Goal: Information Seeking & Learning: Learn about a topic

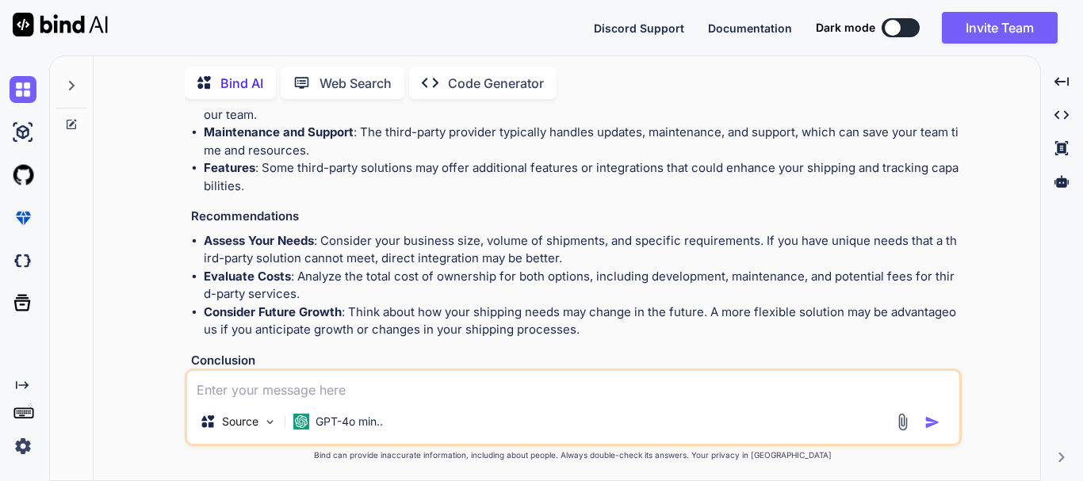
scroll to position [480, 0]
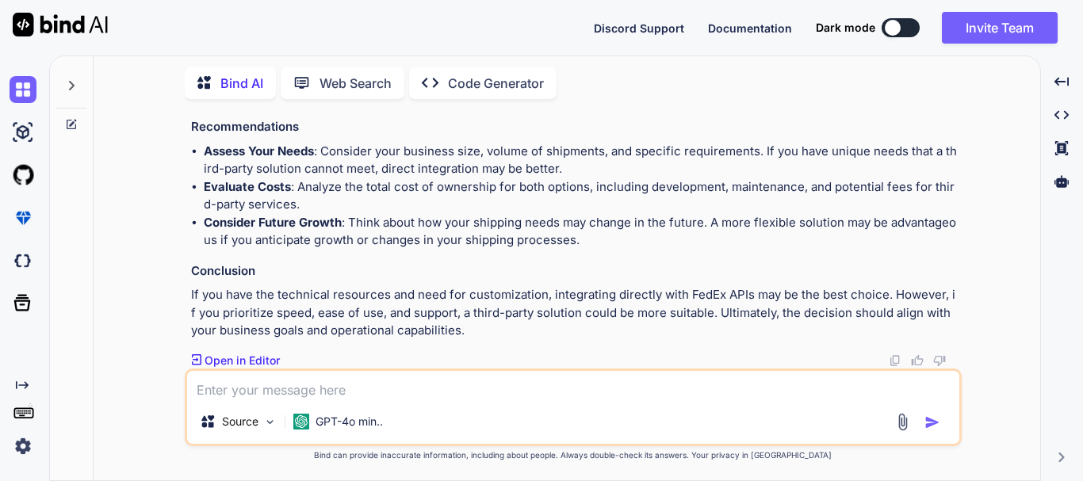
type textarea "x"
type textarea "public function createShipment(Request $request) { // Prepare shipment details …"
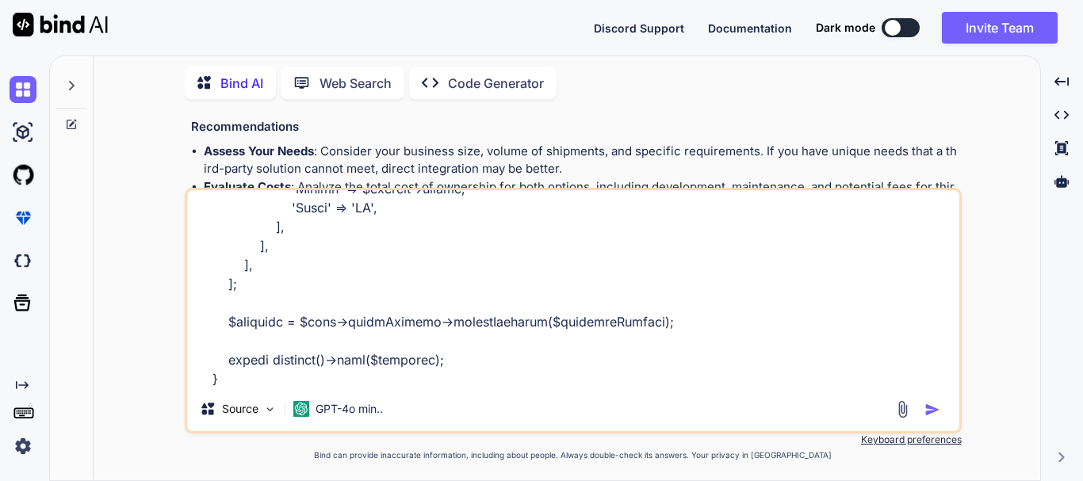
type textarea "x"
type textarea "public function createShipment(Request $request) { // Prepare shipment details …"
type textarea "x"
type textarea "public function createShipment(Request $request) { // Prepare shipment details …"
type textarea "x"
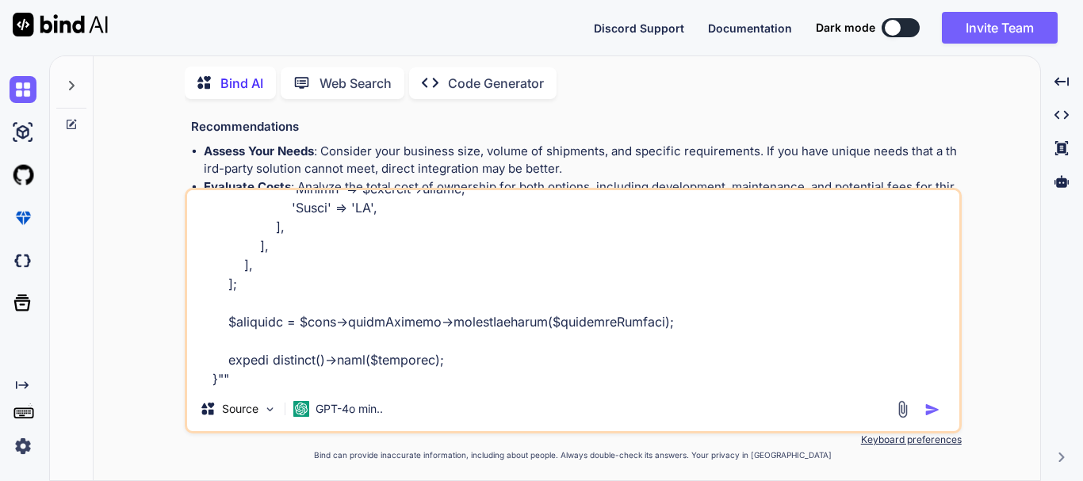
type textarea "public function createShipment(Request $request) { // Prepare shipment details …"
type textarea "x"
type textarea "public function createShipment(Request $request) { // Prepare shipment details …"
type textarea "x"
type textarea "public function createShipment(Request $request) { // Prepare shipment details …"
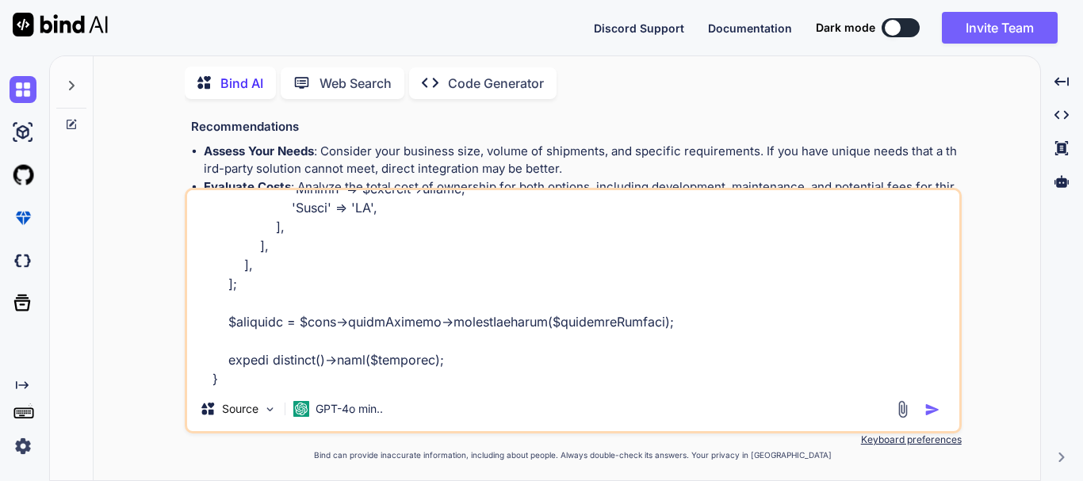
type textarea "x"
type textarea "public function createShipment(Request $request) { // Prepare shipment details …"
type textarea "x"
type textarea "public function createShipment(Request $request) { // Prepare shipment details …"
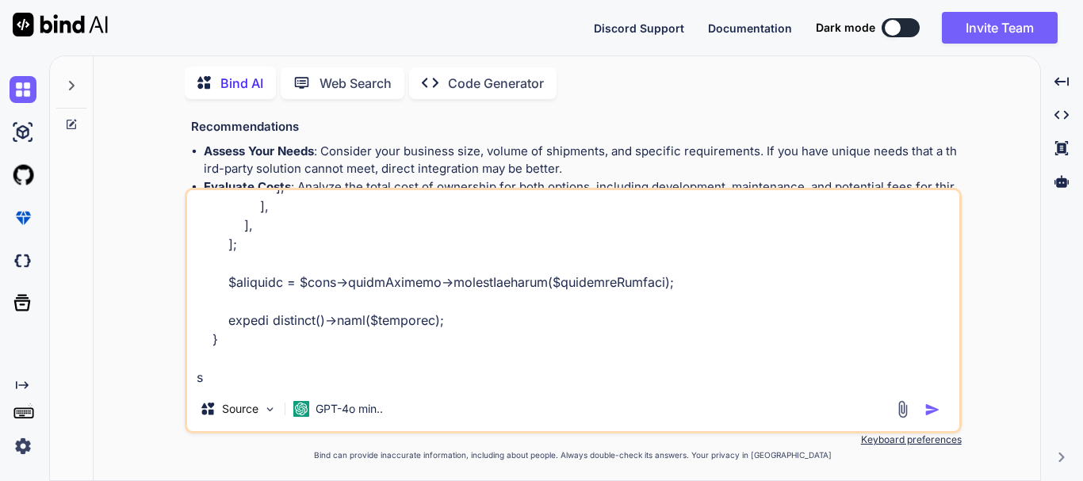
type textarea "x"
type textarea "public function createShipment(Request $request) { // Prepare shipment details …"
type textarea "x"
type textarea "public function createShipment(Request $request) { // Prepare shipment details …"
type textarea "x"
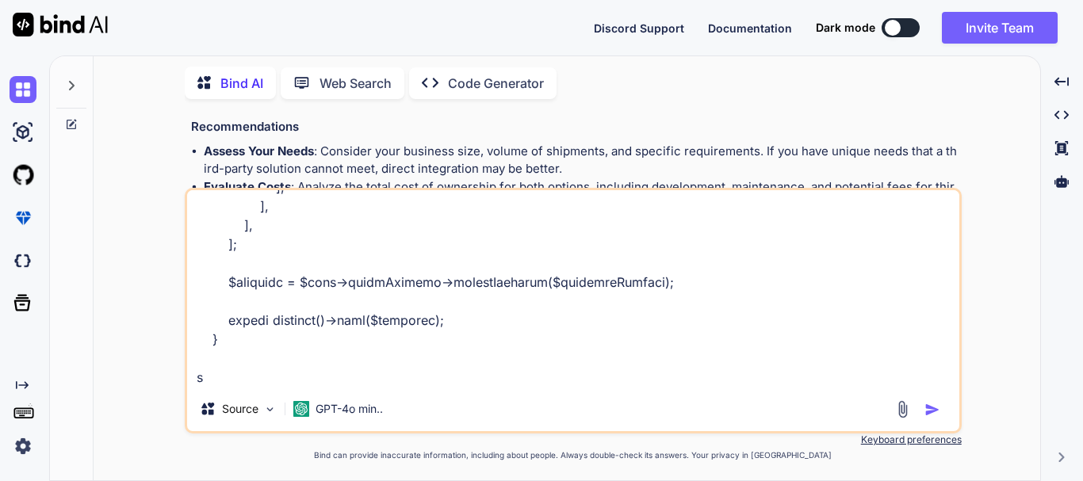
type textarea "public function createShipment(Request $request) { // Prepare shipment details …"
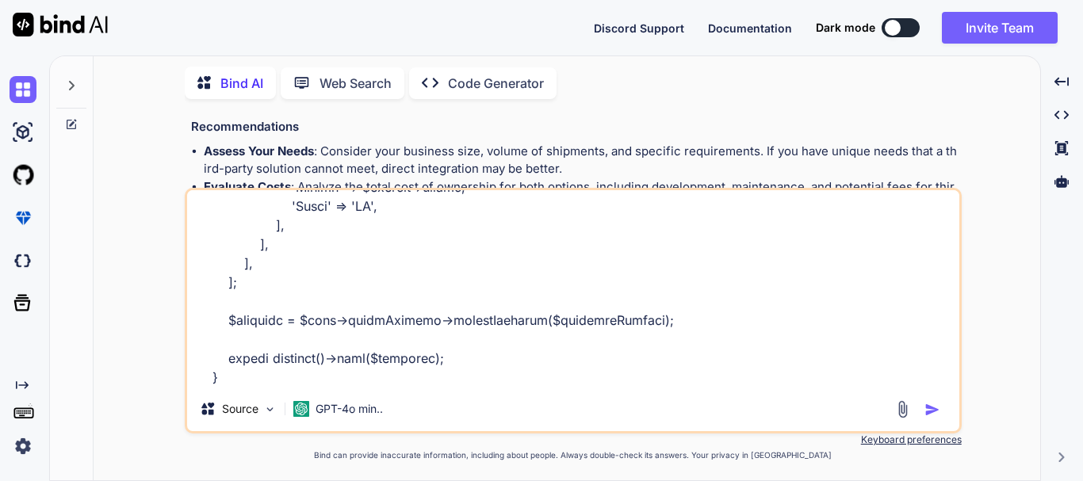
type textarea "x"
type textarea "public function createShipment(Request $request) { // Prepare shipment details …"
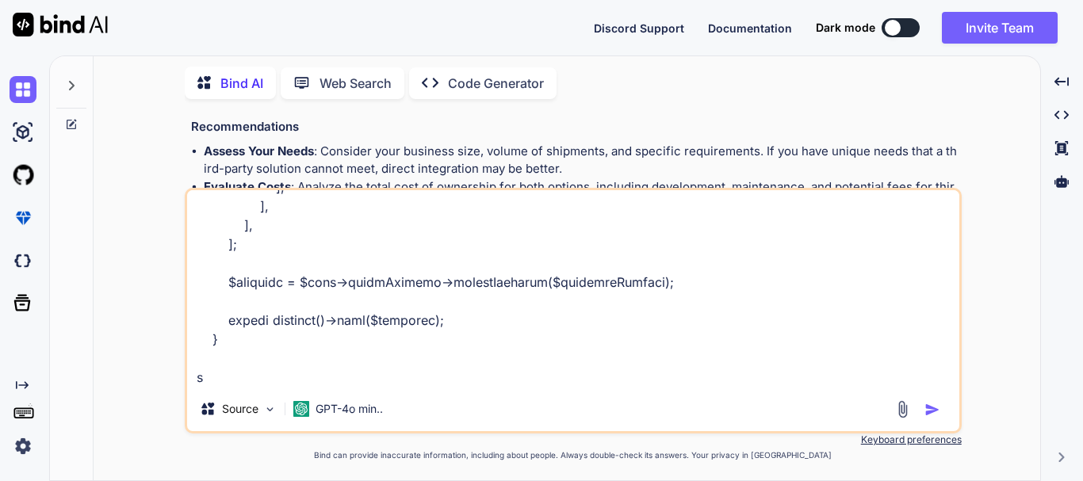
type textarea "x"
type textarea "public function createShipment(Request $request) { // Prepare shipment details …"
type textarea "x"
type textarea "public function createShipment(Request $request) { // Prepare shipment details …"
type textarea "x"
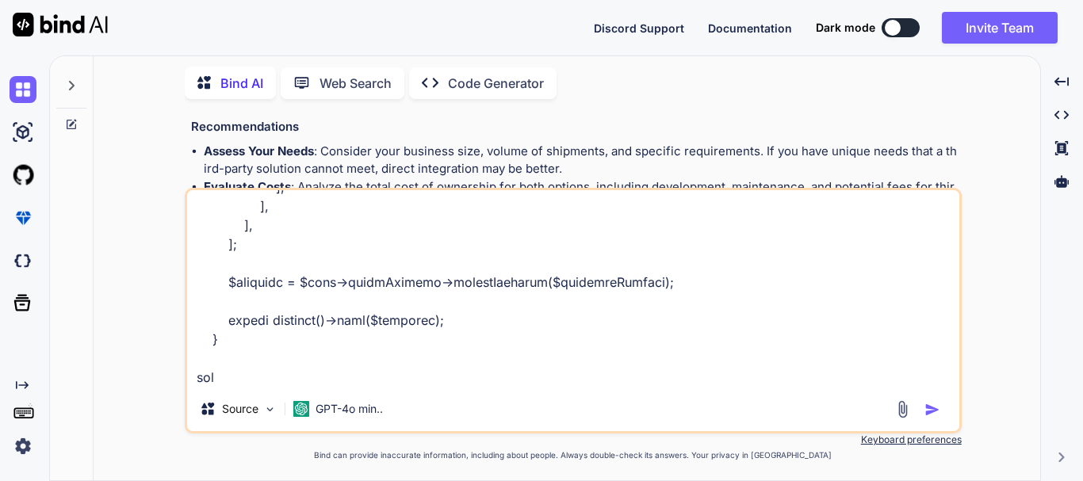
type textarea "public function createShipment(Request $request) { // Prepare shipment details …"
type textarea "x"
type textarea "public function createShipment(Request $request) { // Prepare shipment details …"
type textarea "x"
type textarea "public function createShipment(Request $request) { // Prepare shipment details …"
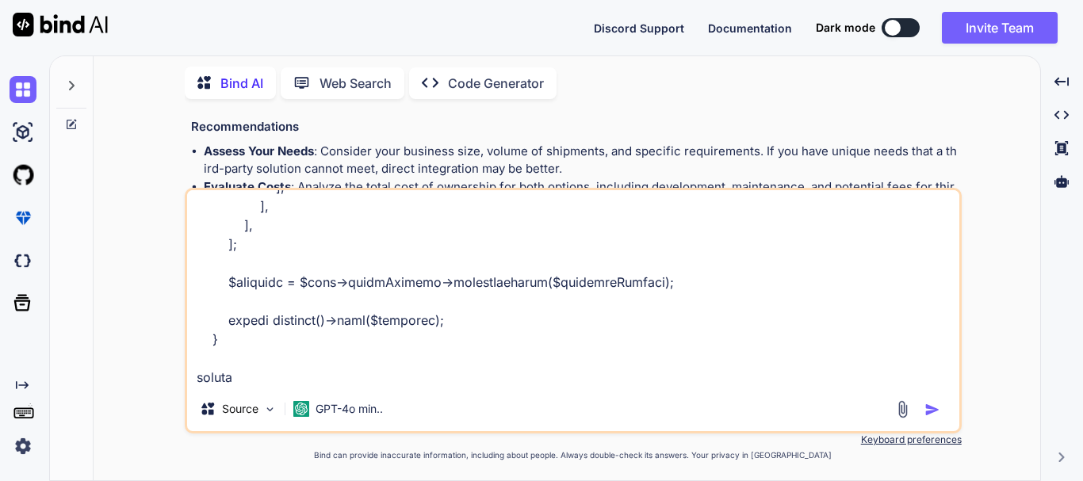
type textarea "x"
type textarea "public function createShipment(Request $request) { // Prepare shipment details …"
type textarea "x"
type textarea "public function createShipment(Request $request) { // Prepare shipment details …"
type textarea "x"
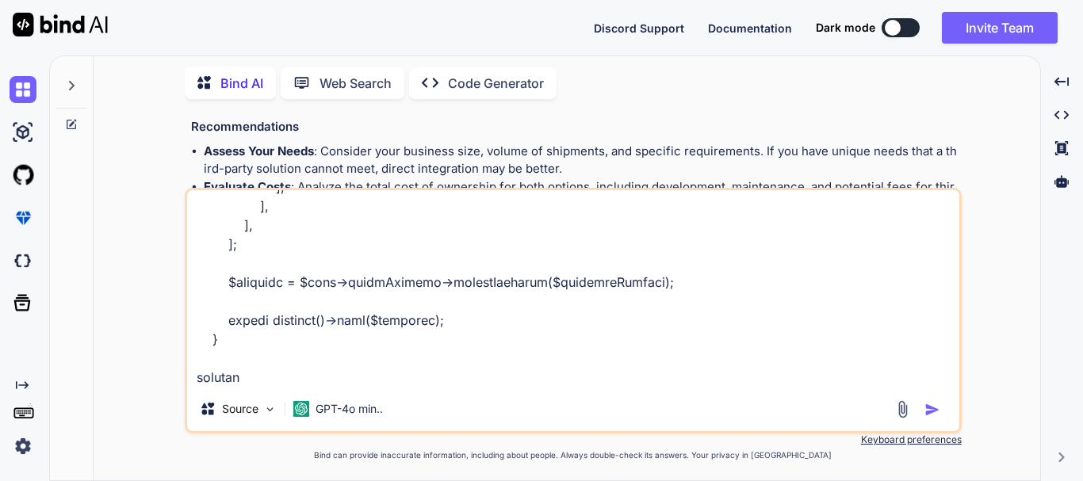
type textarea "public function createShipment(Request $request) { // Prepare shipment details …"
type textarea "x"
type textarea "public function createShipment(Request $request) { // Prepare shipment details …"
type textarea "x"
type textarea "public function createShipment(Request $request) { // Prepare shipment details …"
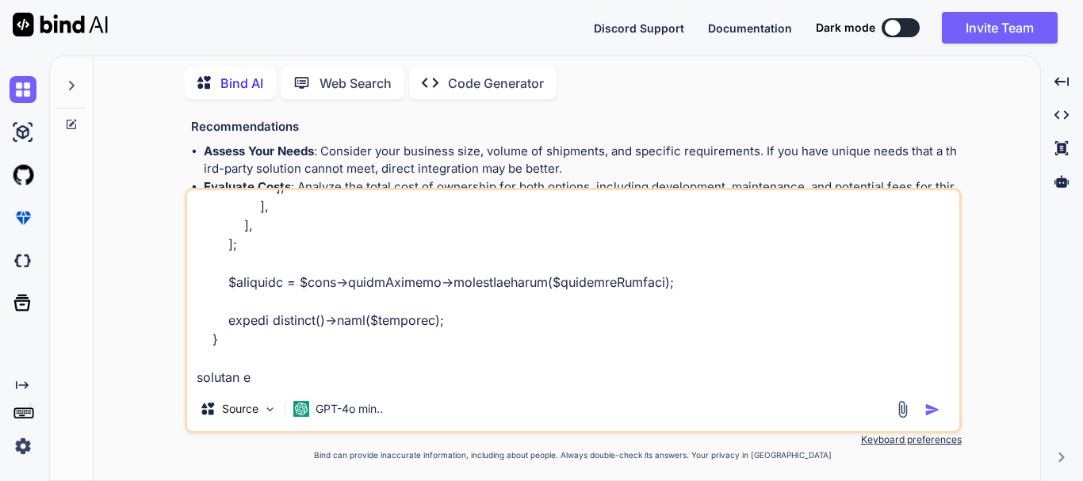
type textarea "x"
type textarea "public function createShipment(Request $request) { // Prepare shipment details …"
type textarea "x"
type textarea "public function createShipment(Request $request) { // Prepare shipment details …"
type textarea "x"
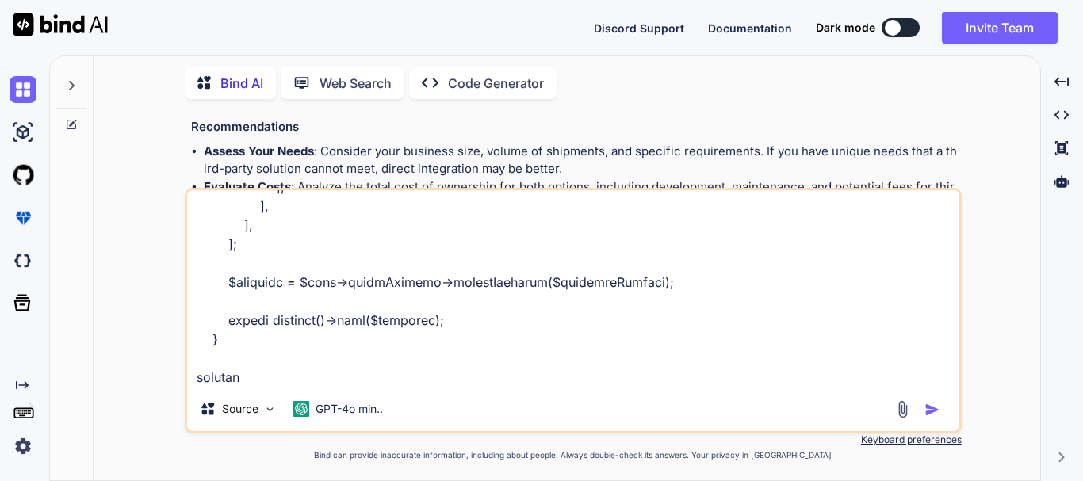
type textarea "public function createShipment(Request $request) { // Prepare shipment details …"
type textarea "x"
type textarea "public function createShipment(Request $request) { // Prepare shipment details …"
type textarea "x"
type textarea "public function createShipment(Request $request) { // Prepare shipment details …"
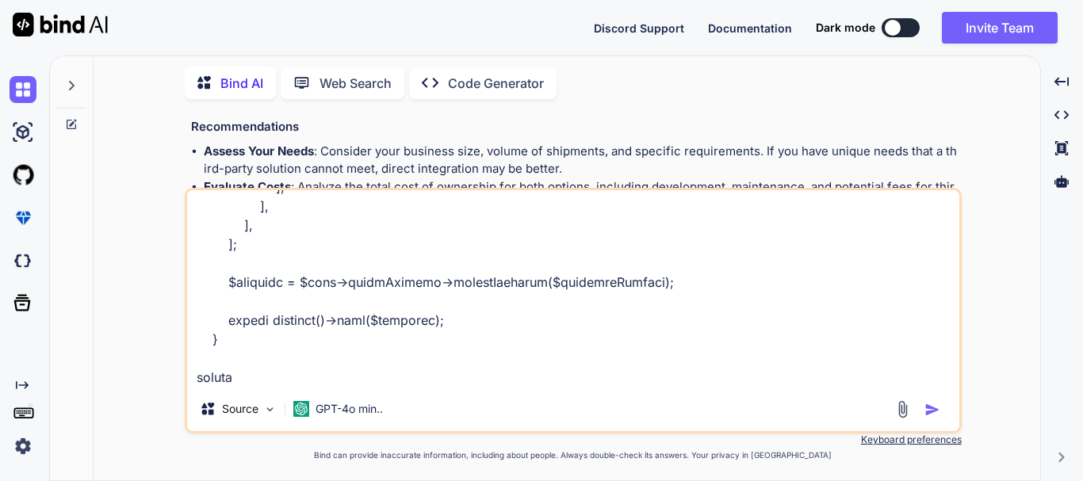
type textarea "x"
type textarea "public function createShipment(Request $request) { // Prepare shipment details …"
type textarea "x"
type textarea "public function createShipment(Request $request) { // Prepare shipment details …"
type textarea "x"
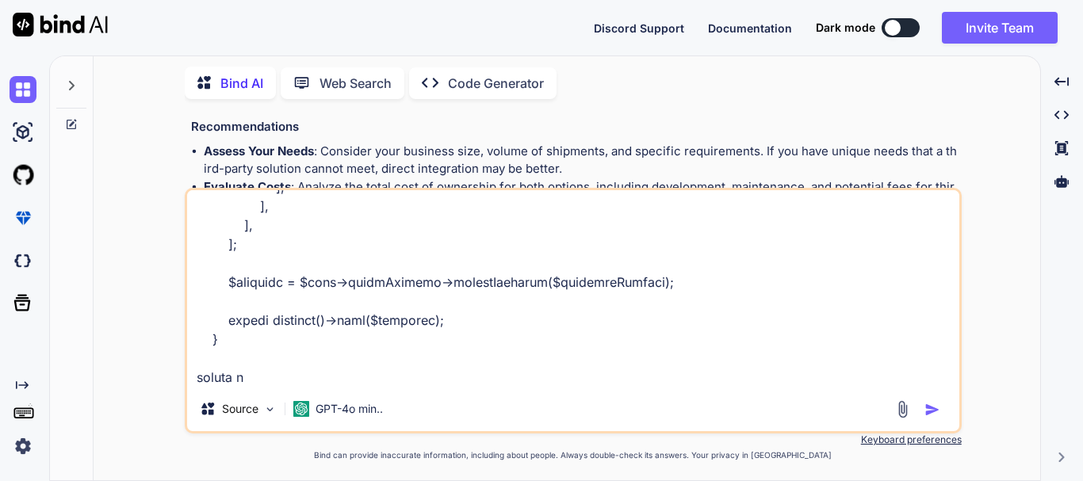
type textarea "public function createShipment(Request $request) { // Prepare shipment details …"
type textarea "x"
type textarea "public function createShipment(Request $request) { // Prepare shipment details …"
type textarea "x"
type textarea "public function createShipment(Request $request) { // Prepare shipment details …"
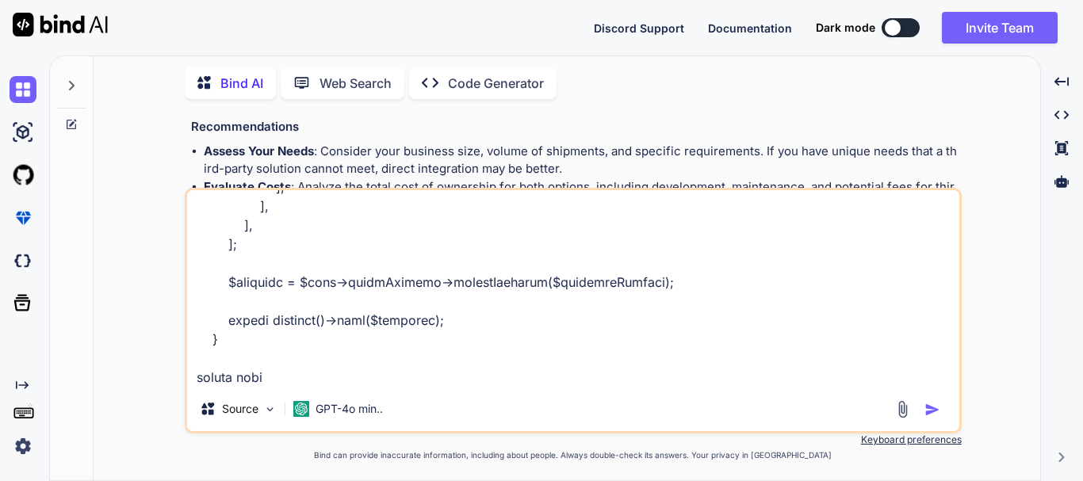
type textarea "x"
type textarea "public function createShipment(Request $request) { // Prepare shipment details …"
type textarea "x"
type textarea "public function createShipment(Request $request) { // Prepare shipment details …"
type textarea "x"
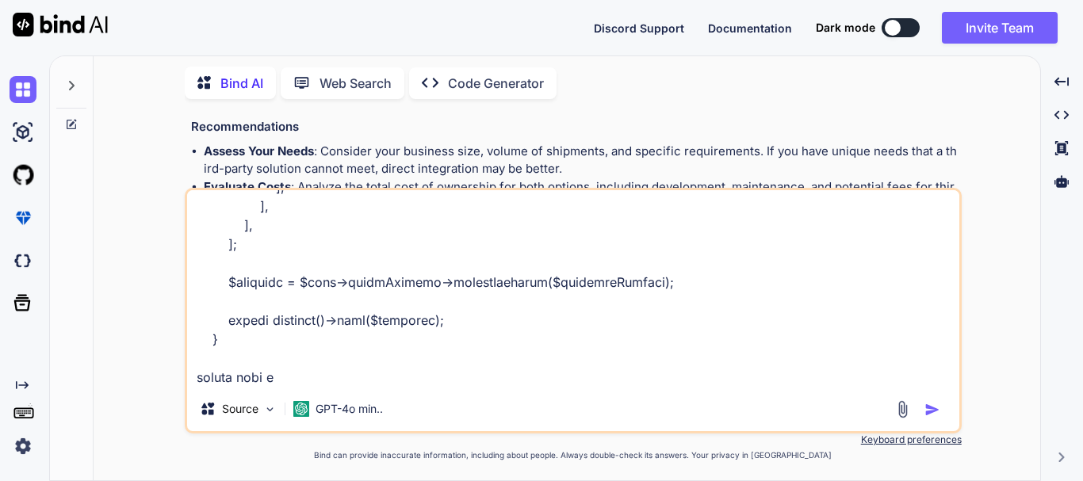
type textarea "public function createShipment(Request $request) { // Prepare shipment details …"
type textarea "x"
type textarea "public function createShipment(Request $request) { // Prepare shipment details …"
type textarea "x"
type textarea "public function createShipment(Request $request) { // Prepare shipment details …"
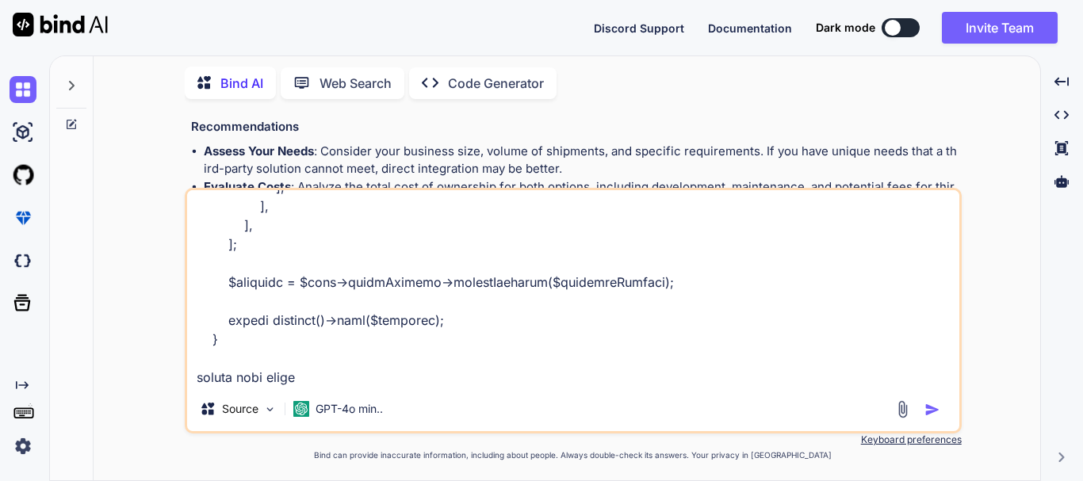
type textarea "x"
type textarea "public function createShipment(Request $request) { // Prepare shipment details …"
type textarea "x"
type textarea "public function createShipment(Request $request) { // Prepare shipment details …"
type textarea "x"
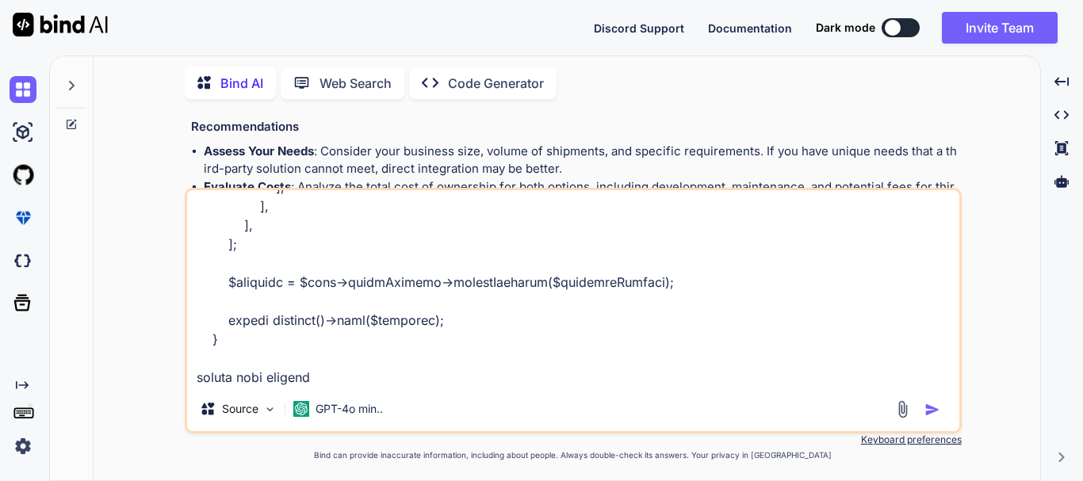
type textarea "public function createShipment(Request $request) { // Prepare shipment details …"
type textarea "x"
type textarea "public function createShipment(Request $request) { // Prepare shipment details …"
type textarea "x"
type textarea "public function createShipment(Request $request) { // Prepare shipment details …"
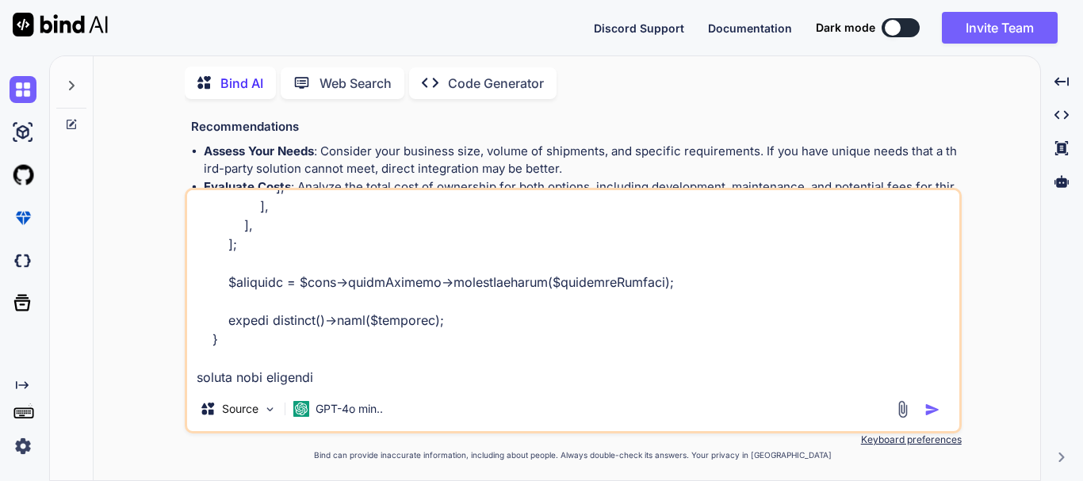
type textarea "x"
type textarea "public function createShipment(Request $request) { // Prepare shipment details …"
type textarea "x"
type textarea "public function createShipment(Request $request) { // Prepare shipment details …"
type textarea "x"
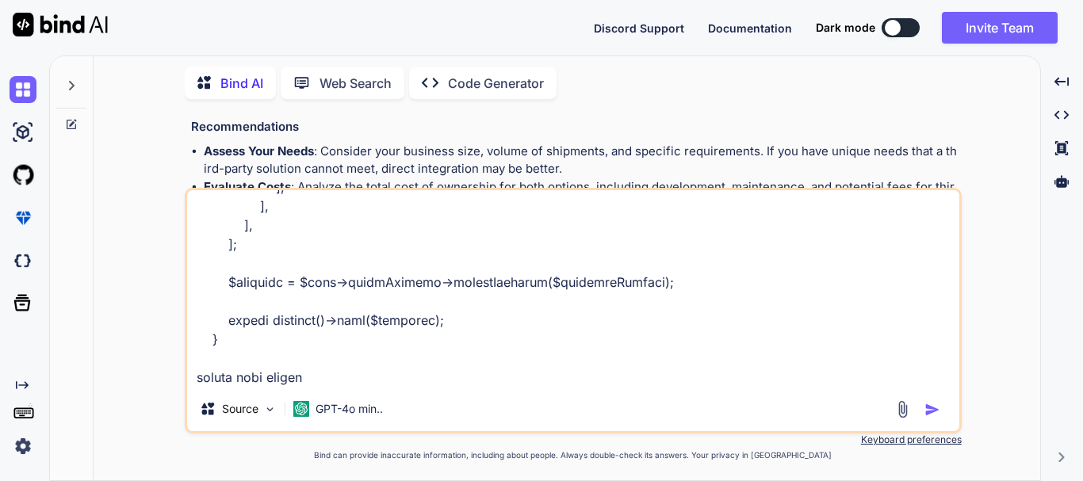
type textarea "public function createShipment(Request $request) { // Prepare shipment details …"
type textarea "x"
type textarea "public function createShipment(Request $request) { // Prepare shipment details …"
type textarea "x"
type textarea "public function createShipment(Request $request) { // Prepare shipment details …"
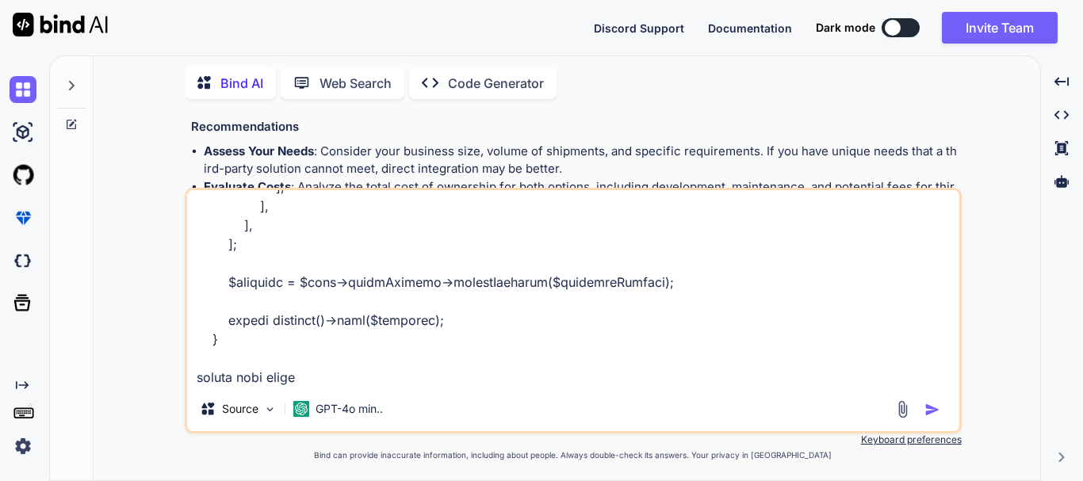
type textarea "x"
type textarea "public function createShipment(Request $request) { // Prepare shipment details …"
type textarea "x"
type textarea "public function createShipment(Request $request) { // Prepare shipment details …"
type textarea "x"
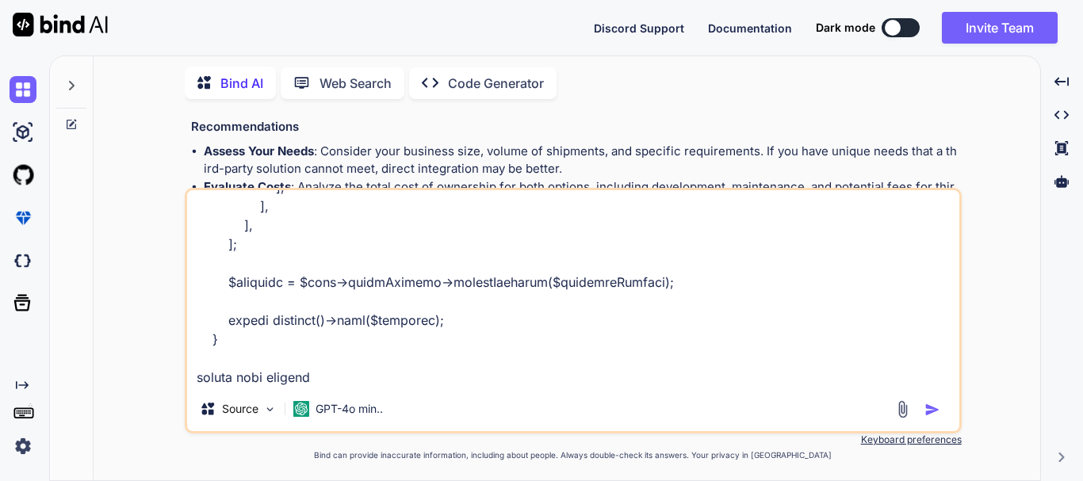
type textarea "public function createShipment(Request $request) { // Prepare shipment details …"
type textarea "x"
type textarea "public function createShipment(Request $request) { // Prepare shipment details …"
type textarea "x"
type textarea "public function createShipment(Request $request) { // Prepare shipment details …"
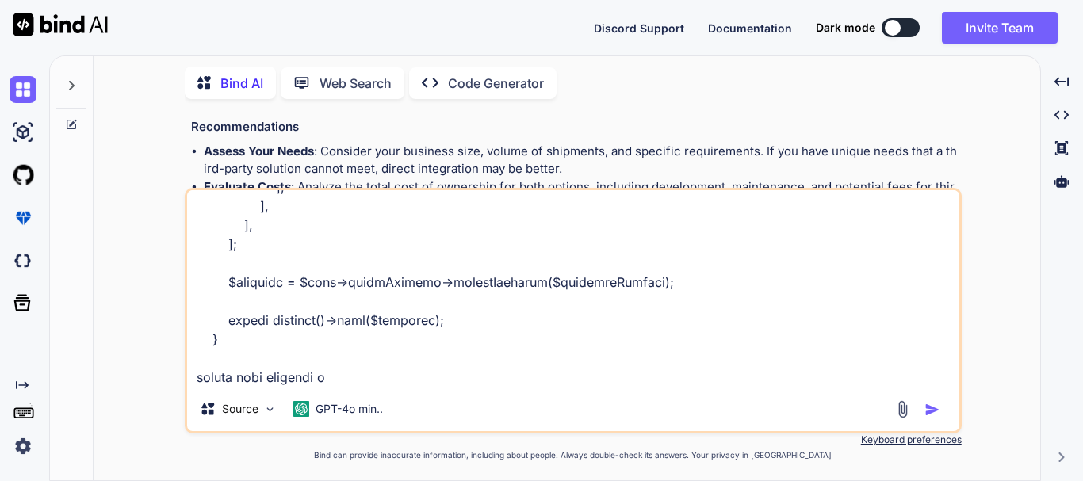
type textarea "x"
type textarea "public function createShipment(Request $request) { // Prepare shipment details …"
type textarea "x"
type textarea "public function createShipment(Request $request) { // Prepare shipment details …"
type textarea "x"
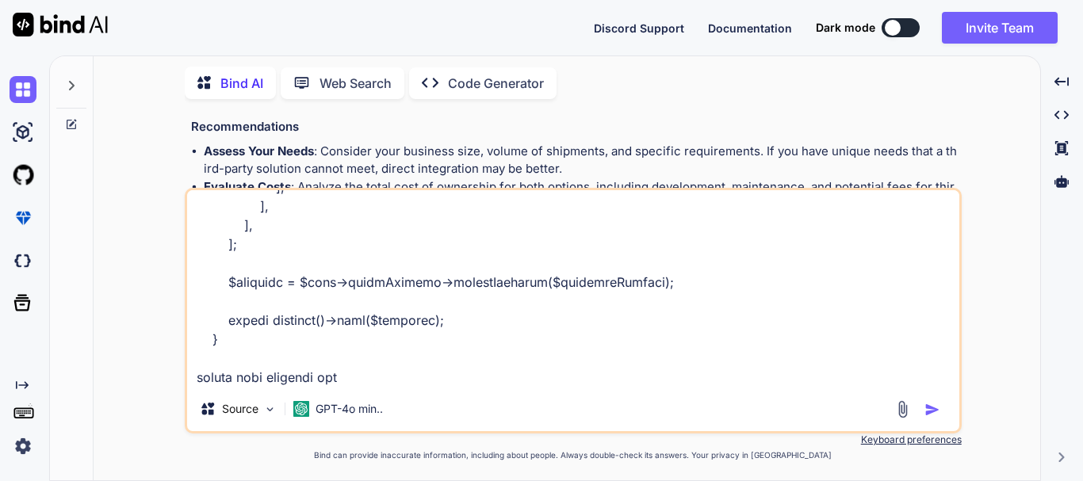
type textarea "public function createShipment(Request $request) { // Prepare shipment details …"
type textarea "x"
type textarea "public function createShipment(Request $request) { // Prepare shipment details …"
type textarea "x"
type textarea "public function createShipment(Request $request) { // Prepare shipment details …"
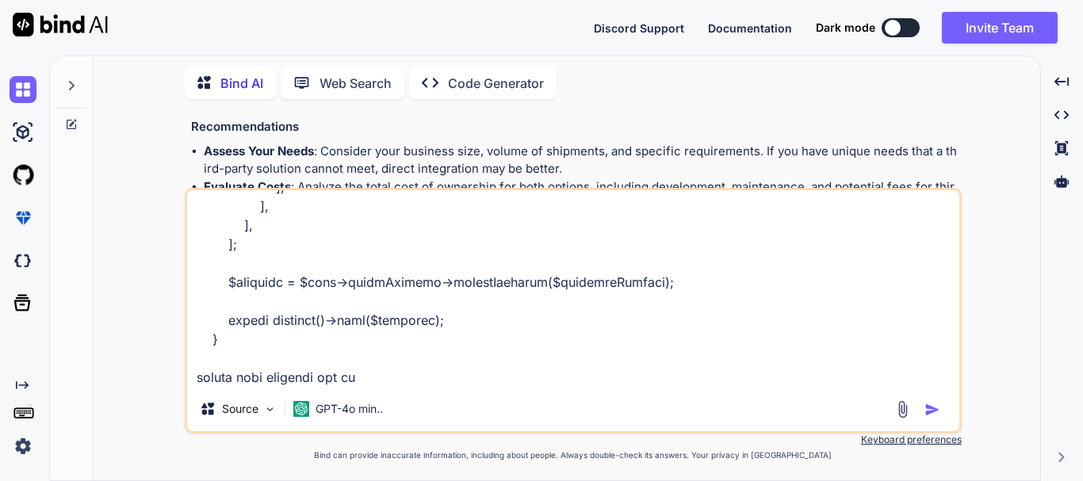
type textarea "x"
type textarea "public function createShipment(Request $request) { // Prepare shipment details …"
type textarea "x"
type textarea "public function createShipment(Request $request) { // Prepare shipment details …"
type textarea "x"
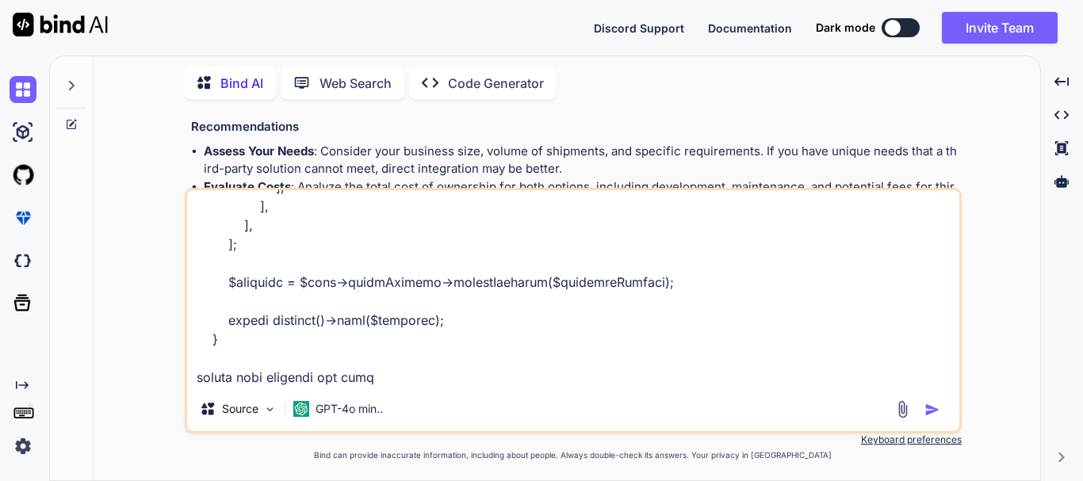
type textarea "public function createShipment(Request $request) { // Prepare shipment details …"
type textarea "x"
type textarea "public function createShipment(Request $request) { // Prepare shipment details …"
type textarea "x"
type textarea "public function createShipment(Request $request) { // Prepare shipment details …"
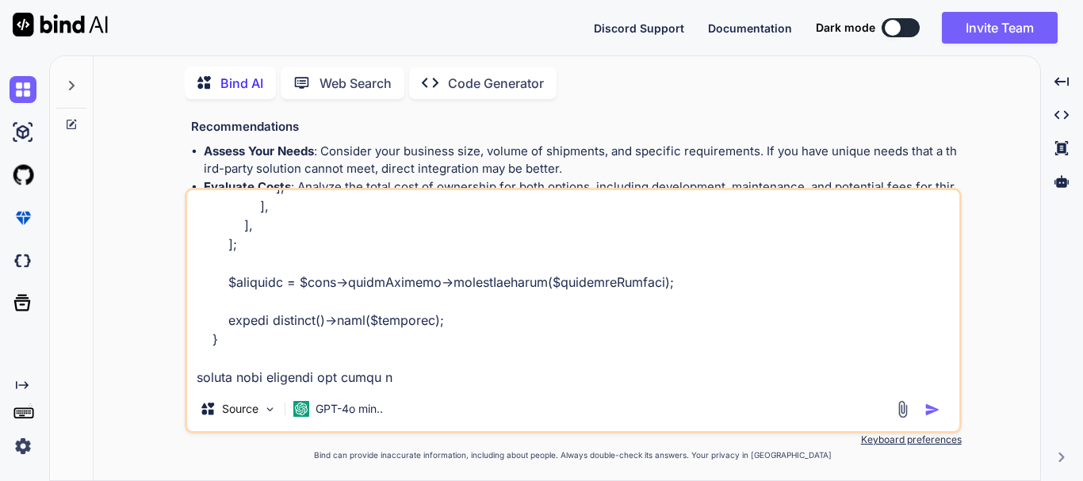
type textarea "x"
type textarea "public function createShipment(Request $request) { // Prepare shipment details …"
type textarea "x"
type textarea "public function createShipment(Request $request) { // Prepare shipment details …"
type textarea "x"
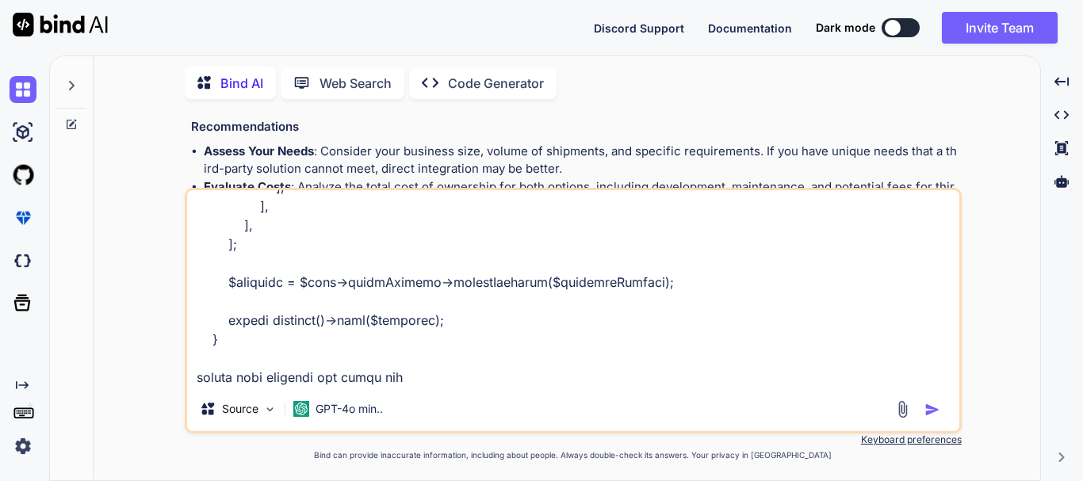
type textarea "public function createShipment(Request $request) { // Prepare shipment details …"
type textarea "x"
type textarea "public function createShipment(Request $request) { // Prepare shipment details …"
type textarea "x"
type textarea "public function createShipment(Request $request) { // Prepare shipment details …"
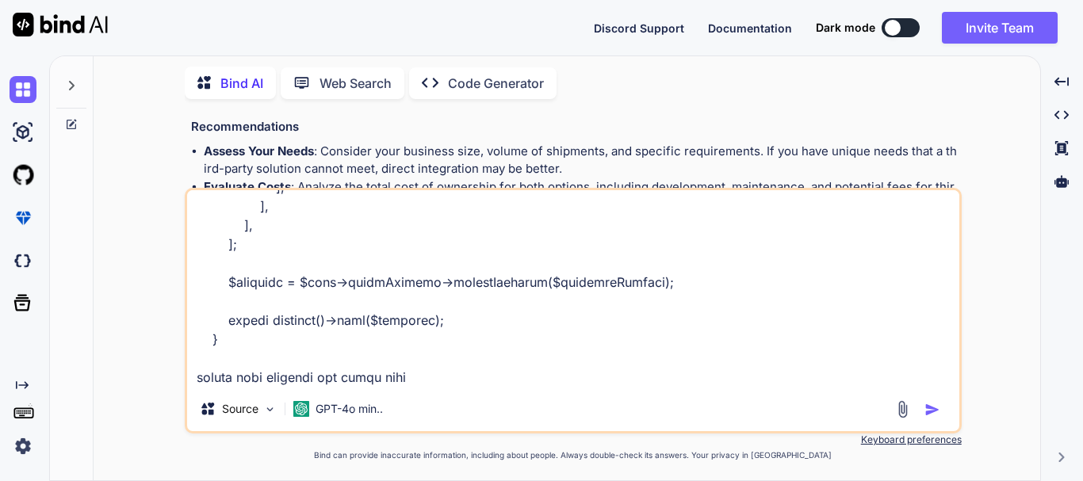
type textarea "x"
type textarea "public function createShipment(Request $request) { // Prepare shipment details …"
type textarea "x"
type textarea "public function createShipment(Request $request) { // Prepare shipment details …"
type textarea "x"
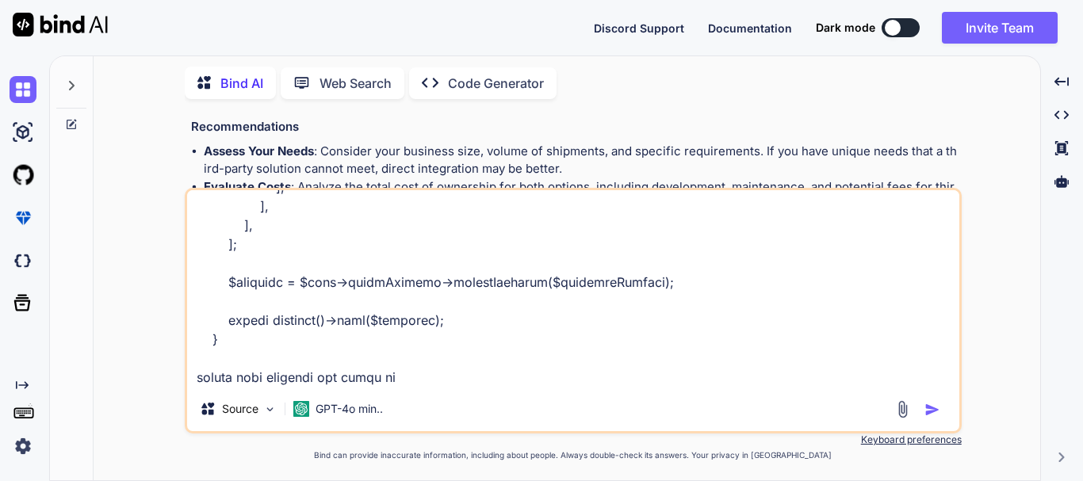
type textarea "public function createShipment(Request $request) { // Prepare shipment details …"
type textarea "x"
type textarea "public function createShipment(Request $request) { // Prepare shipment details …"
type textarea "x"
type textarea "public function createShipment(Request $request) { // Prepare shipment details …"
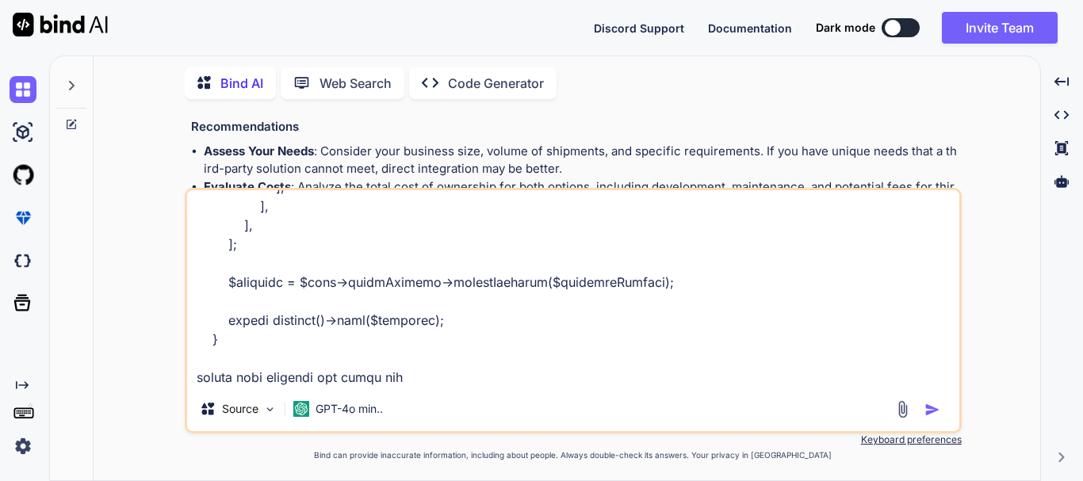
type textarea "x"
type textarea "public function createShipment(Request $request) { // Prepare shipment details …"
type textarea "x"
type textarea "public function createShipment(Request $request) { // Prepare shipment details …"
type textarea "x"
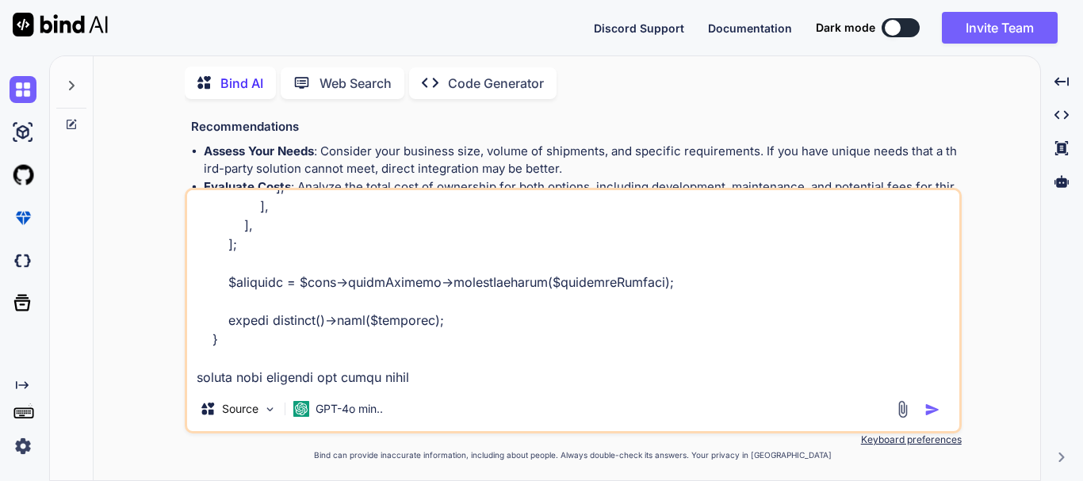
type textarea "public function createShipment(Request $request) { // Prepare shipment details …"
type textarea "x"
type textarea "public function createShipment(Request $request) { // Prepare shipment details …"
type textarea "x"
type textarea "public function createShipment(Request $request) { // Prepare shipment details …"
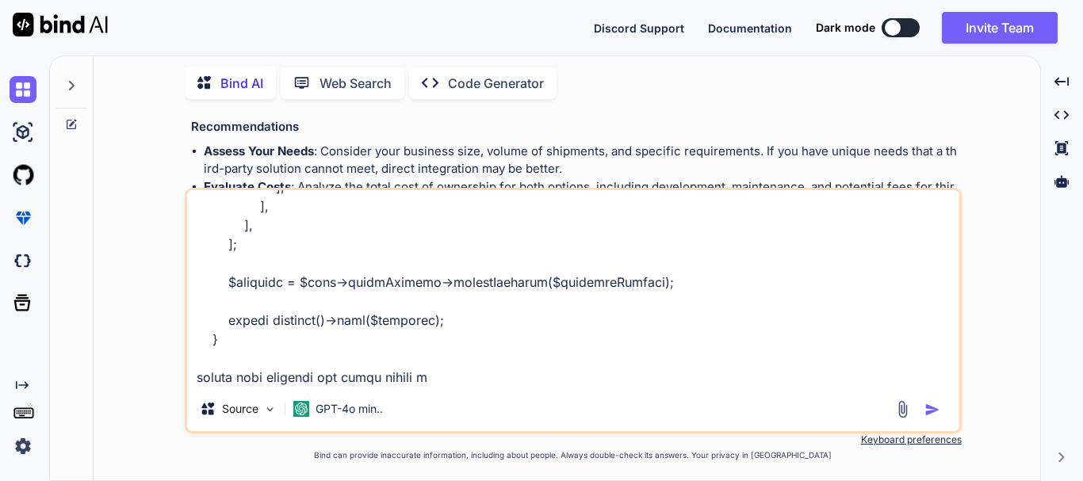
type textarea "x"
type textarea "public function createShipment(Request $request) { // Prepare shipment details …"
type textarea "x"
type textarea "public function createShipment(Request $request) { // Prepare shipment details …"
type textarea "x"
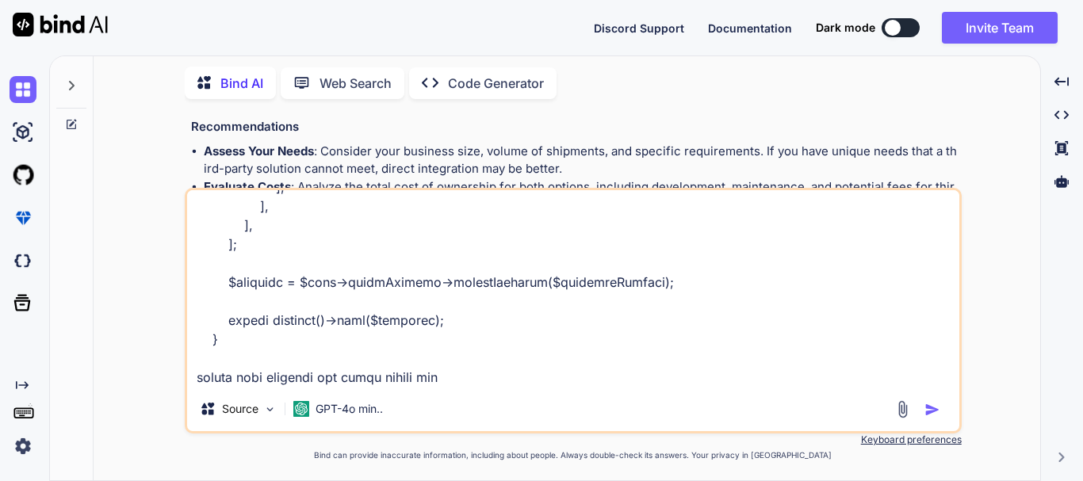
type textarea "public function createShipment(Request $request) { // Prepare shipment details …"
type textarea "x"
type textarea "public function createShipment(Request $request) { // Prepare shipment details …"
type textarea "x"
type textarea "public function createShipment(Request $request) { // Prepare shipment details …"
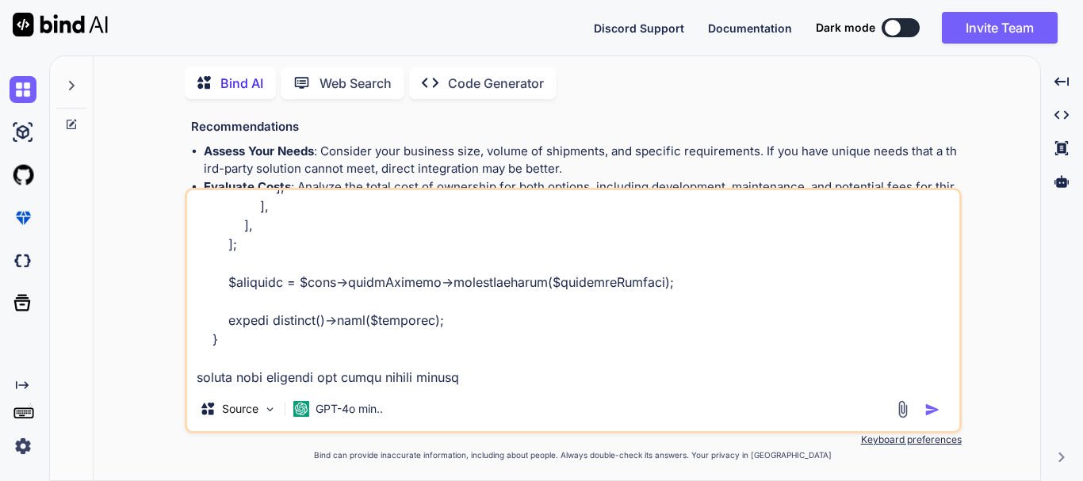
type textarea "x"
type textarea "public function createShipment(Request $request) { // Prepare shipment details …"
type textarea "x"
type textarea "public function createShipment(Request $request) { // Prepare shipment details …"
type textarea "x"
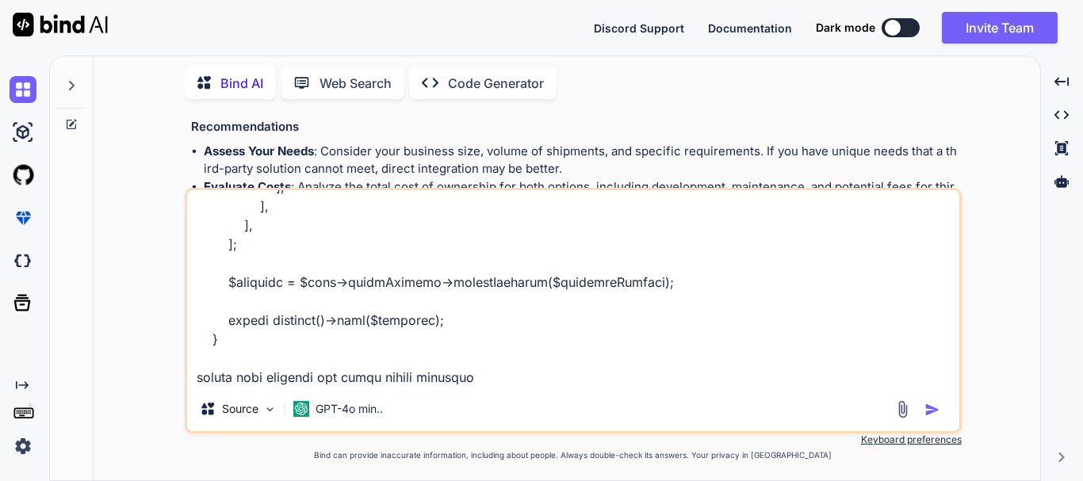
type textarea "public function createShipment(Request $request) { // Prepare shipment details …"
type textarea "x"
type textarea "public function createShipment(Request $request) { // Prepare shipment details …"
type textarea "x"
type textarea "public function createShipment(Request $request) { // Prepare shipment details …"
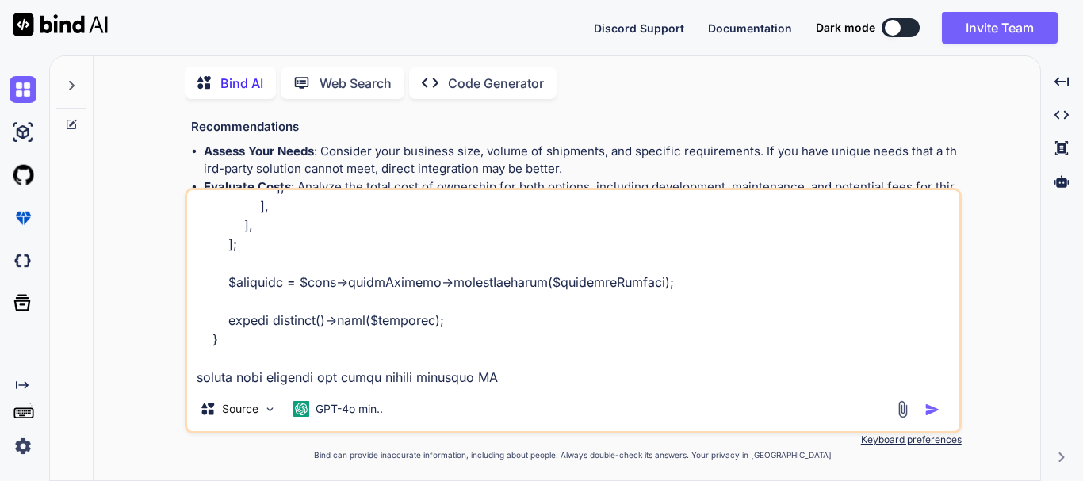
type textarea "x"
type textarea "public function createShipment(Request $request) { // Prepare shipment details …"
type textarea "x"
type textarea "public function createShipment(Request $request) { // Prepare shipment details …"
type textarea "x"
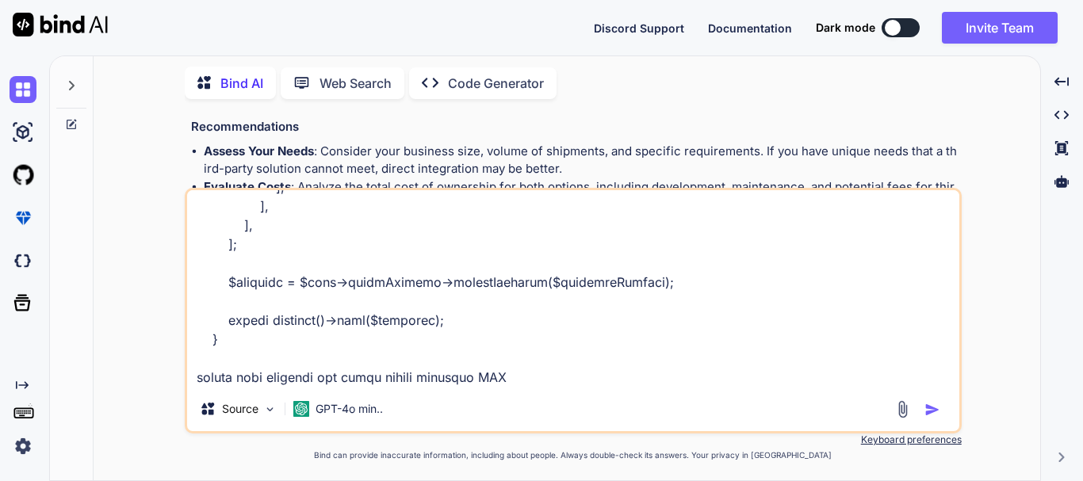
type textarea "public function createShipment(Request $request) { // Prepare shipment details …"
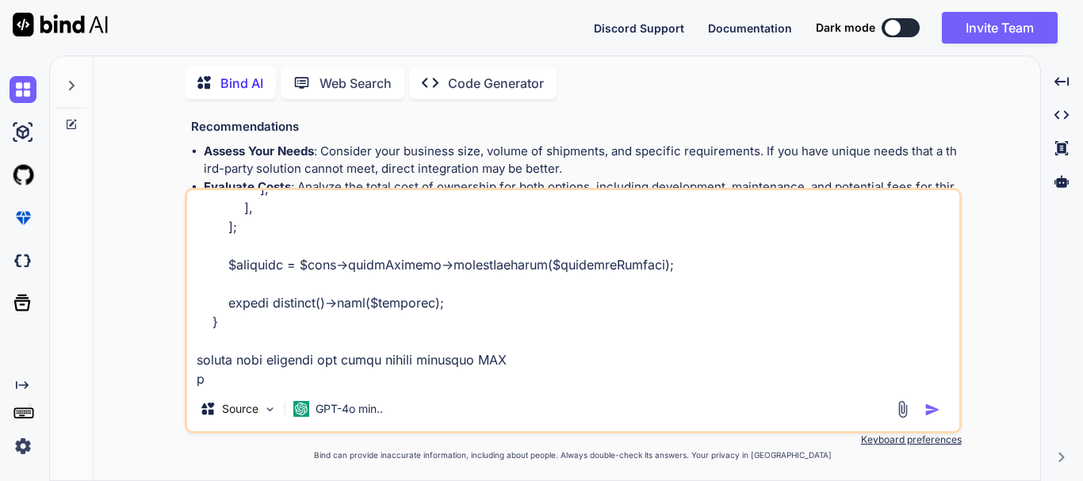
type textarea "x"
type textarea "public function createShipment(Request $request) { // Prepare shipment details …"
type textarea "x"
type textarea "public function createShipment(Request $request) { // Prepare shipment details …"
type textarea "x"
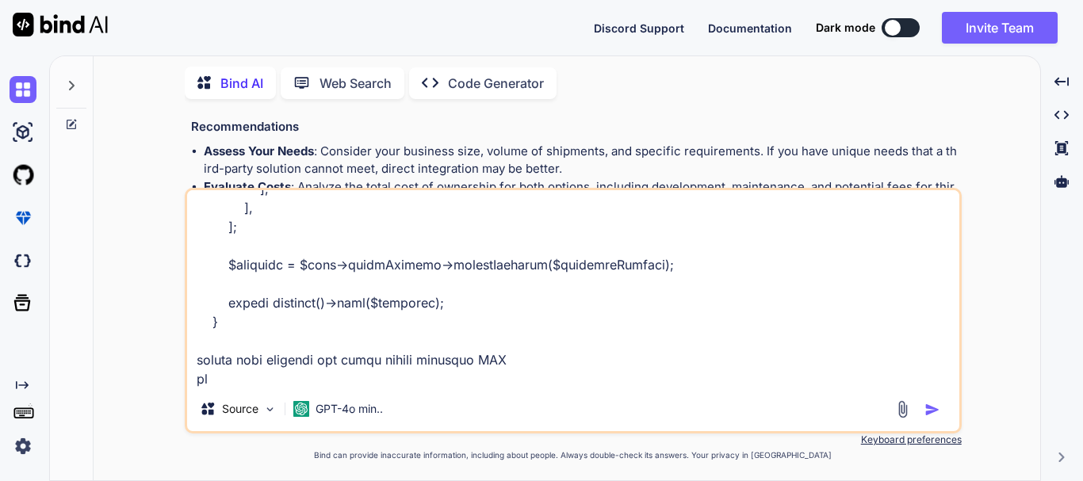
type textarea "public function createShipment(Request $request) { // Prepare shipment details …"
type textarea "x"
type textarea "public function createShipment(Request $request) { // Prepare shipment details …"
type textarea "x"
type textarea "public function createShipment(Request $request) { // Prepare shipment details …"
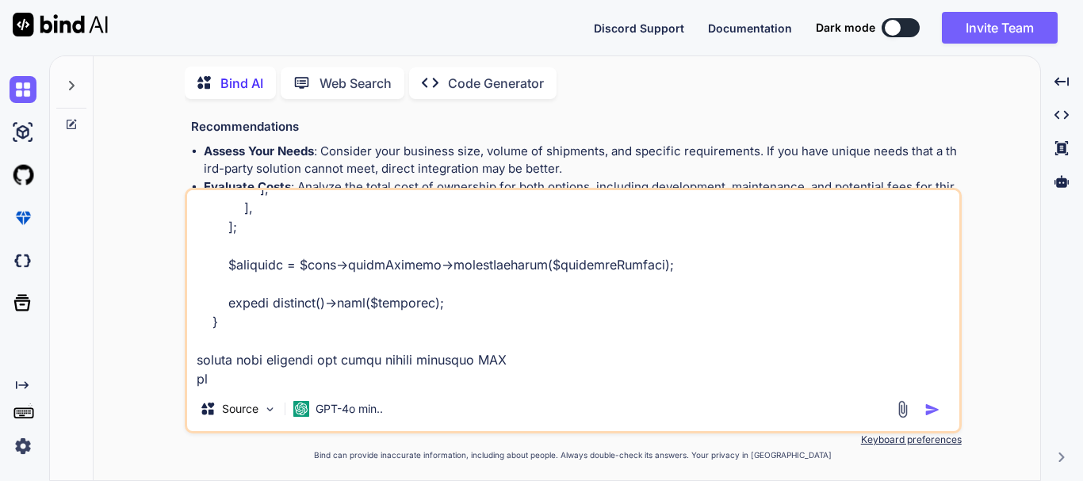
type textarea "x"
type textarea "public function createShipment(Request $request) { // Prepare shipment details …"
type textarea "x"
type textarea "public function createShipment(Request $request) { // Prepare shipment details …"
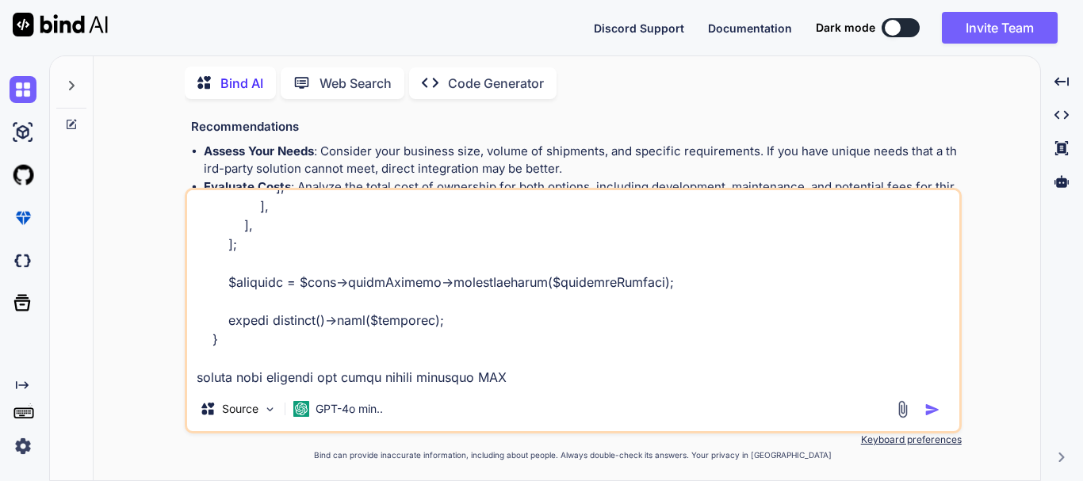
type textarea "x"
type textarea "public function createShipment(Request $request) { // Prepare shipment details …"
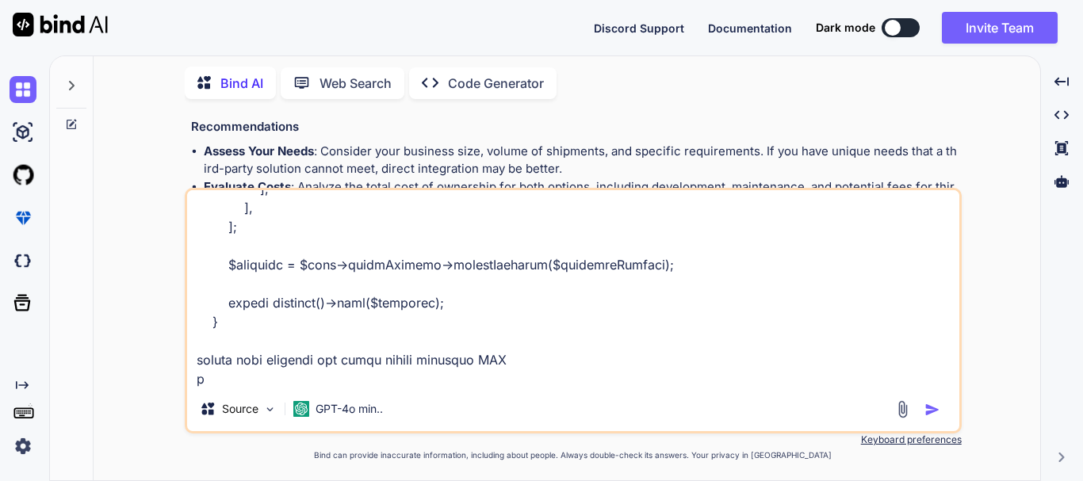
type textarea "x"
type textarea "public function createShipment(Request $request) { // Prepare shipment details …"
type textarea "x"
type textarea "public function createShipment(Request $request) { // Prepare shipment details …"
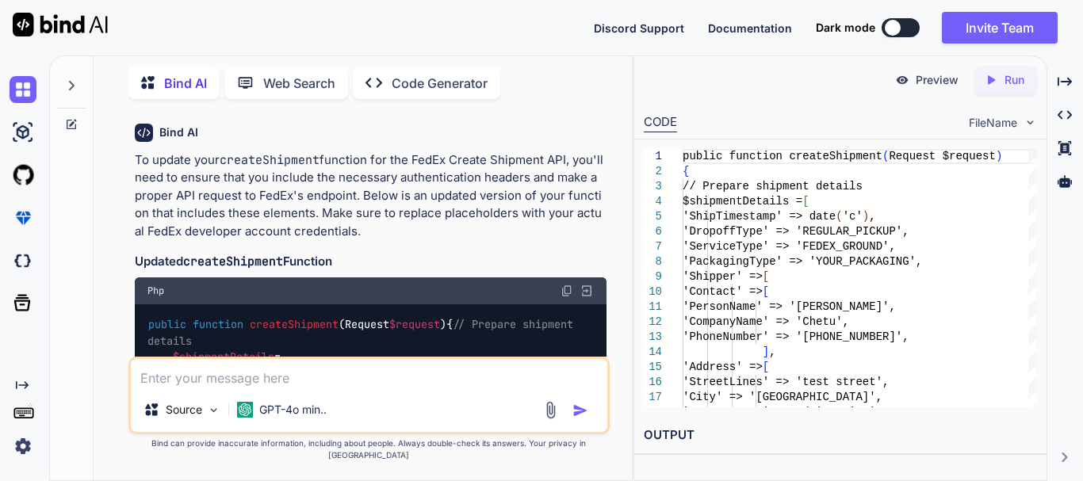
scroll to position [1247, 0]
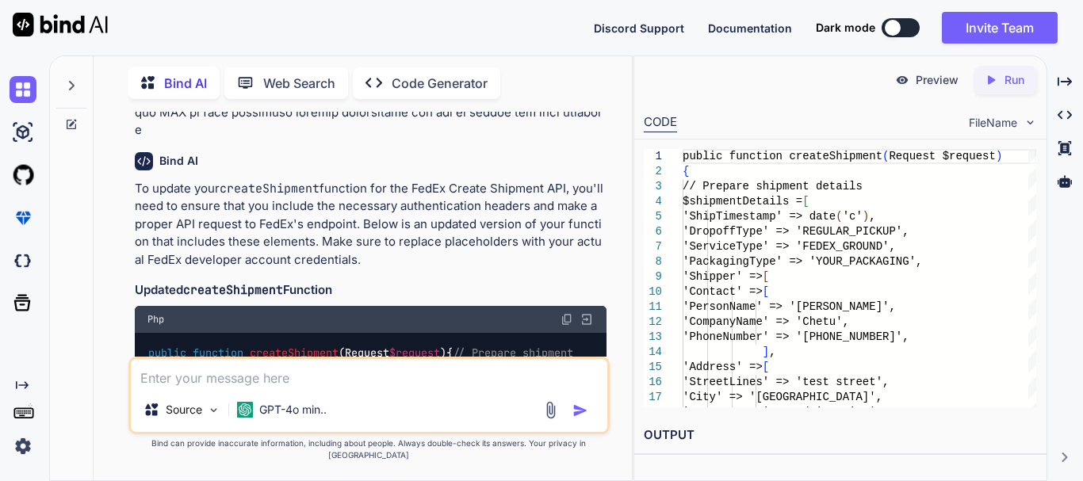
click at [568, 318] on img at bounding box center [567, 319] width 13 height 13
click at [337, 260] on p "To update your createShipment function for the FedEx Create Shipment API, you'l…" at bounding box center [371, 225] width 472 height 90
